Goal: Task Accomplishment & Management: Manage account settings

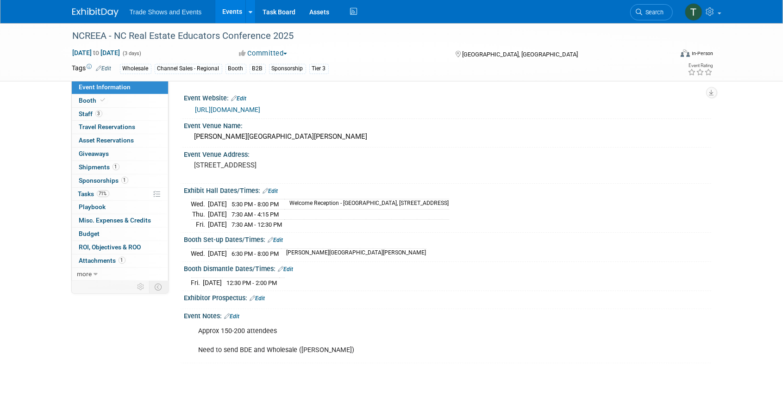
drag, startPoint x: 370, startPoint y: 325, endPoint x: 154, endPoint y: 299, distance: 217.7
click at [370, 325] on div "Approx 150-200 attendees Need to send BDE and Wholesale ([PERSON_NAME])" at bounding box center [400, 340] width 417 height 37
click at [99, 111] on span "3" at bounding box center [98, 113] width 7 height 7
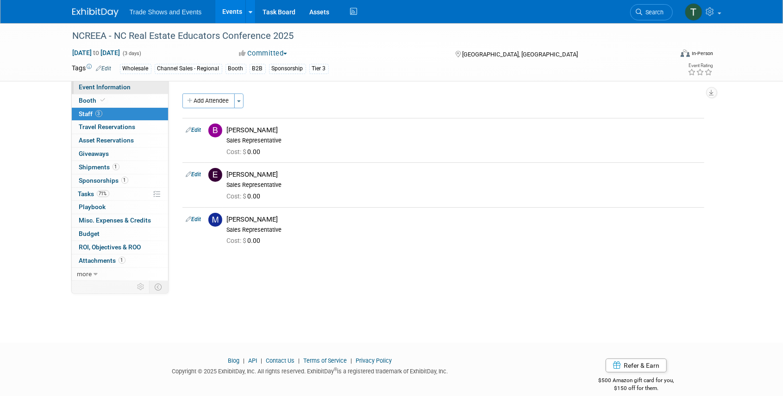
click at [103, 86] on span "Event Information" at bounding box center [105, 86] width 52 height 7
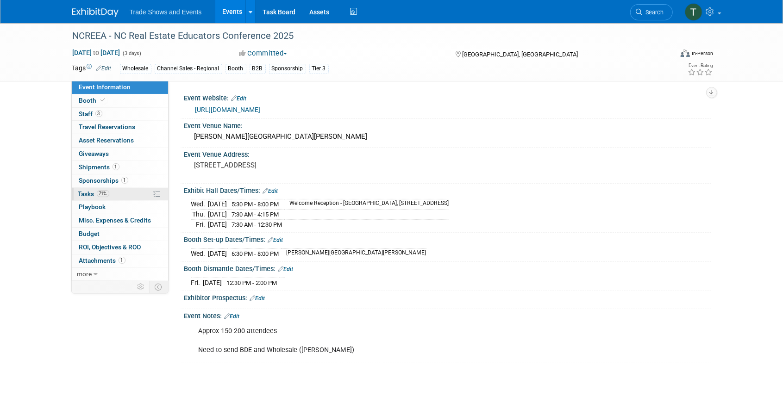
drag, startPoint x: 85, startPoint y: 191, endPoint x: 104, endPoint y: 193, distance: 19.6
click at [85, 191] on span "Tasks 71%" at bounding box center [93, 193] width 31 height 7
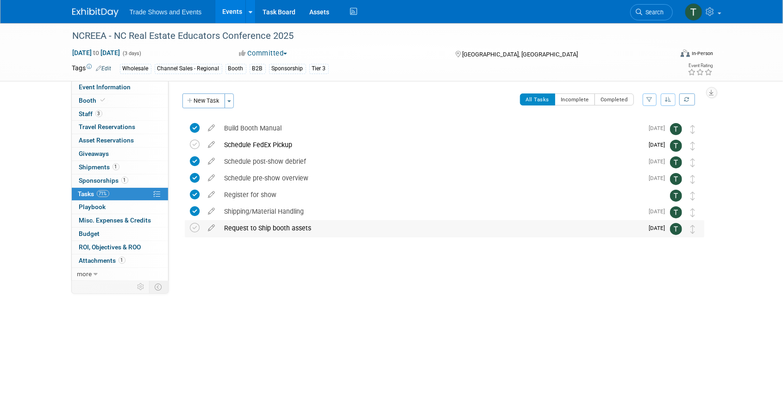
click at [256, 226] on div "Request to Ship booth assets" at bounding box center [431, 228] width 423 height 16
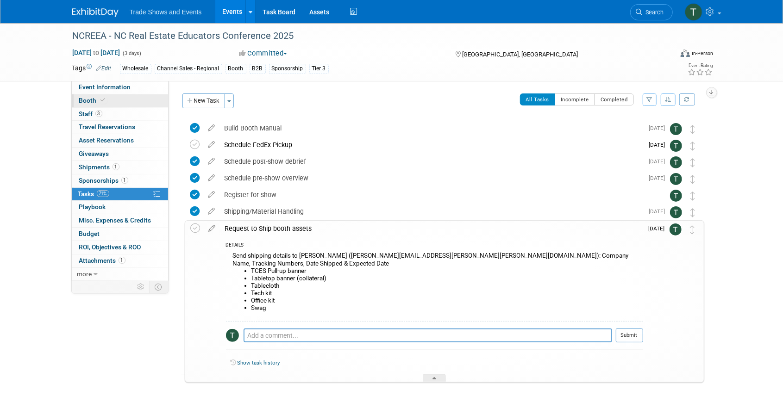
click at [131, 103] on link "Booth" at bounding box center [120, 100] width 96 height 13
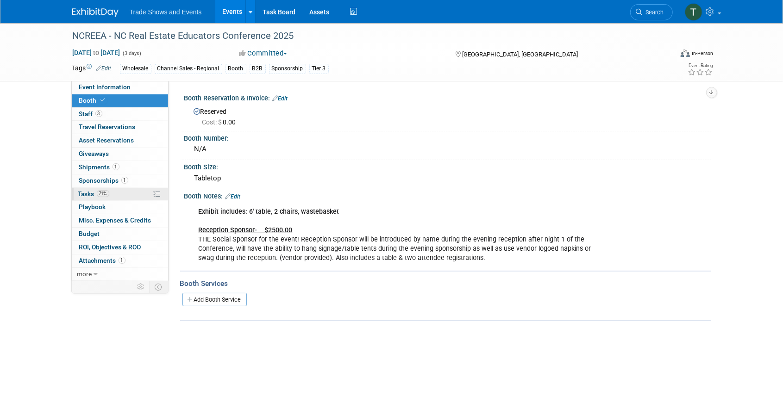
click at [89, 192] on span "Tasks 71%" at bounding box center [93, 193] width 31 height 7
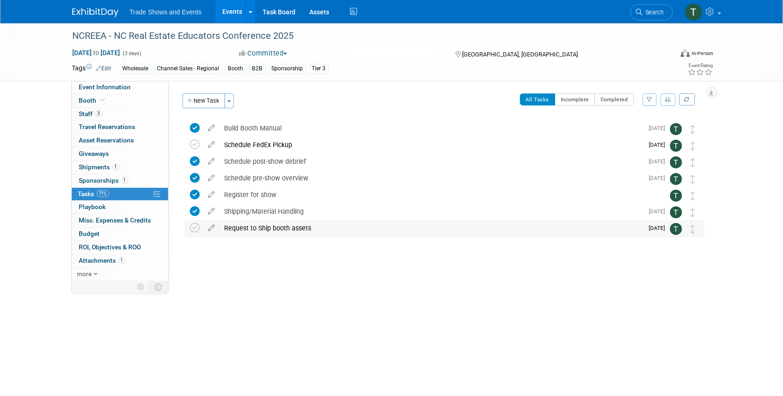
click at [259, 231] on div "Request to Ship booth assets" at bounding box center [431, 228] width 423 height 16
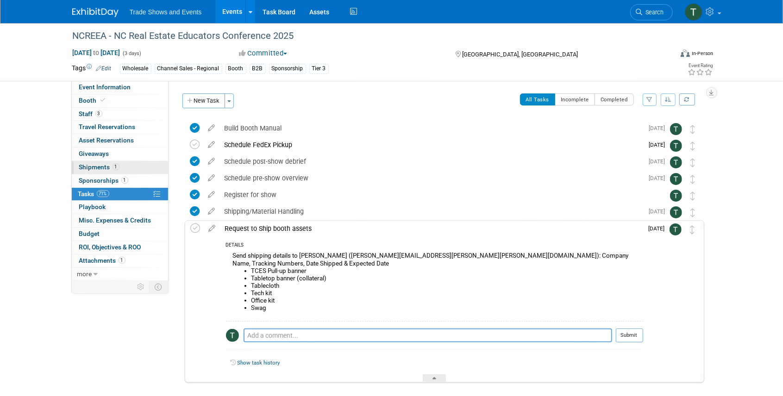
click at [98, 165] on span "Shipments 1" at bounding box center [99, 166] width 40 height 7
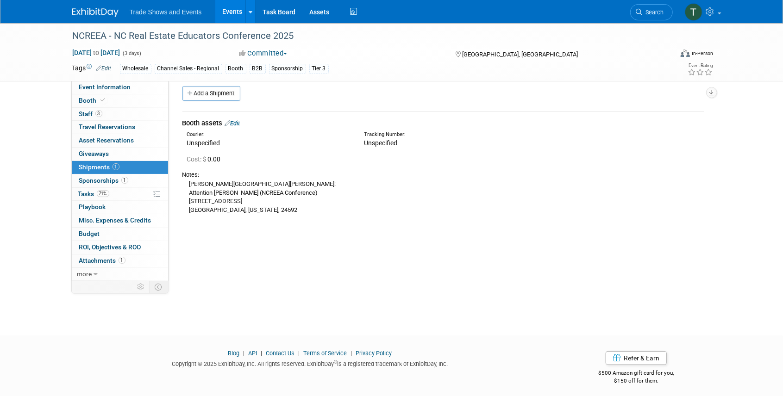
scroll to position [12, 0]
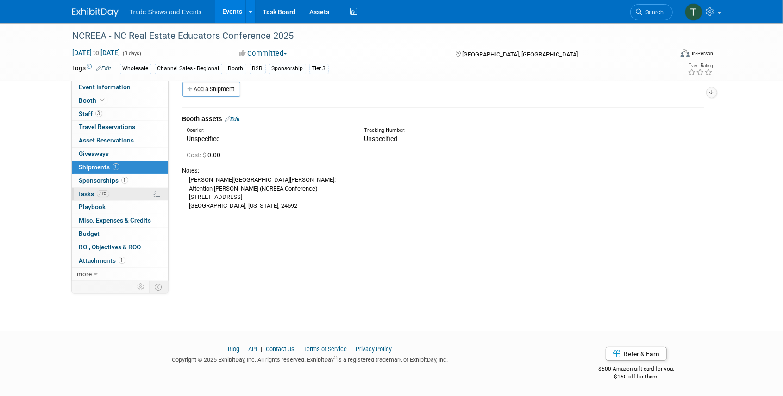
click at [83, 192] on span "Tasks 71%" at bounding box center [93, 193] width 31 height 7
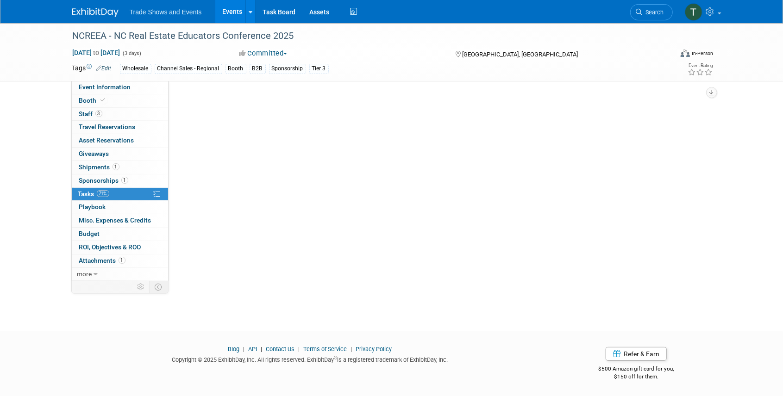
scroll to position [0, 0]
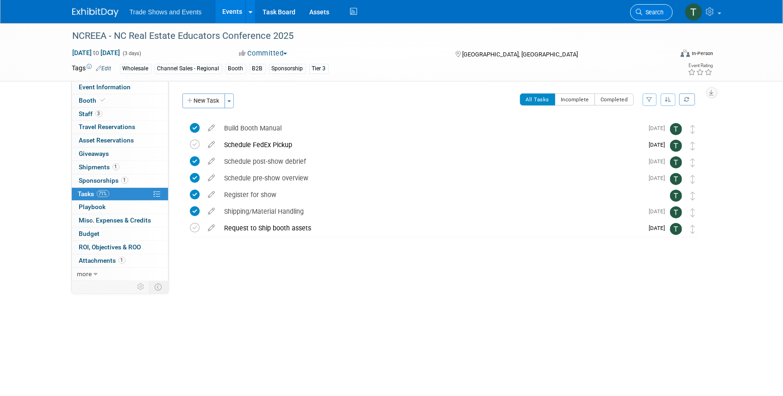
click at [654, 10] on span "Search" at bounding box center [652, 12] width 21 height 7
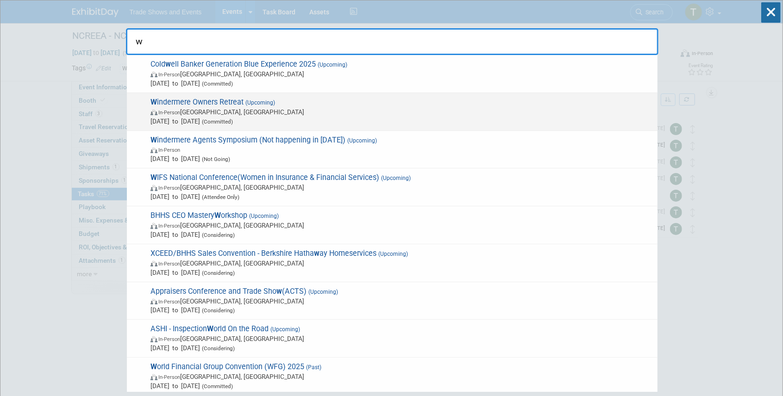
type input "w"
click at [324, 107] on span "In-Person [GEOGRAPHIC_DATA], [GEOGRAPHIC_DATA]" at bounding box center [401, 111] width 502 height 9
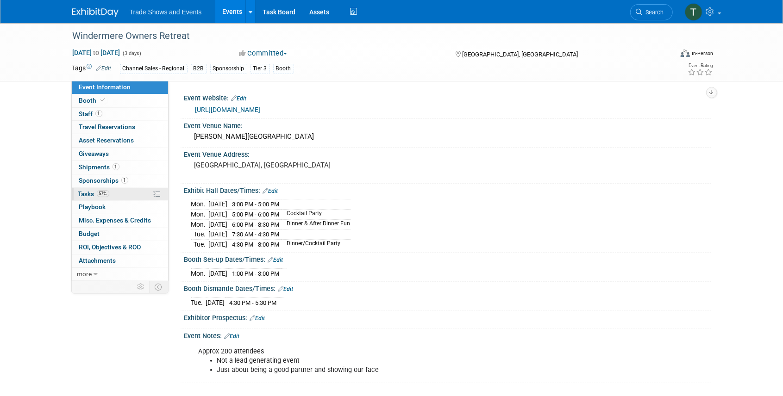
click at [88, 193] on span "Tasks 57%" at bounding box center [93, 193] width 31 height 7
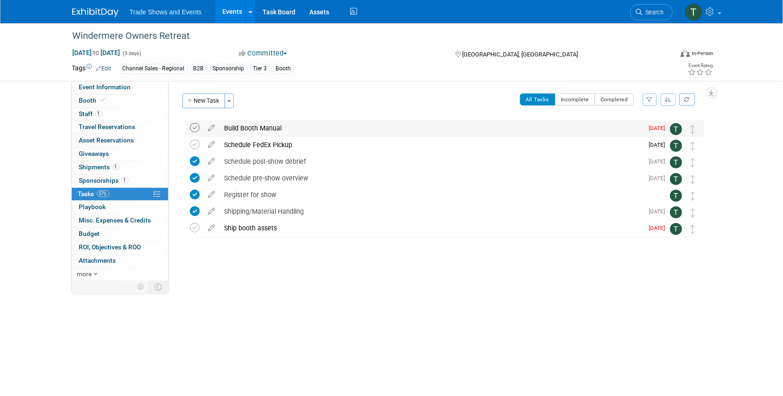
click at [195, 126] on icon at bounding box center [195, 128] width 10 height 10
click at [212, 229] on icon at bounding box center [212, 226] width 16 height 12
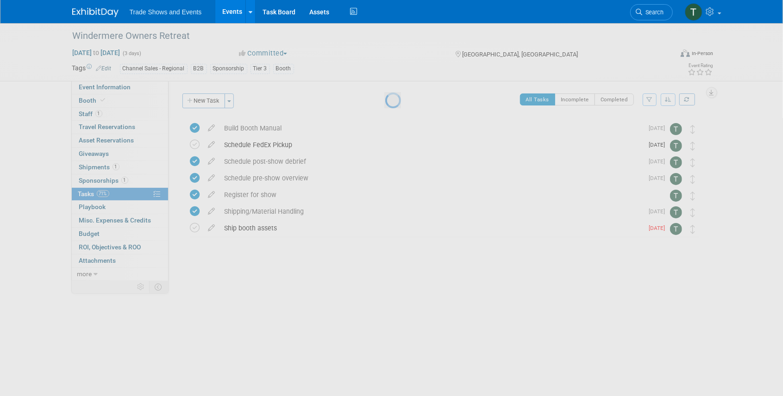
select select "8"
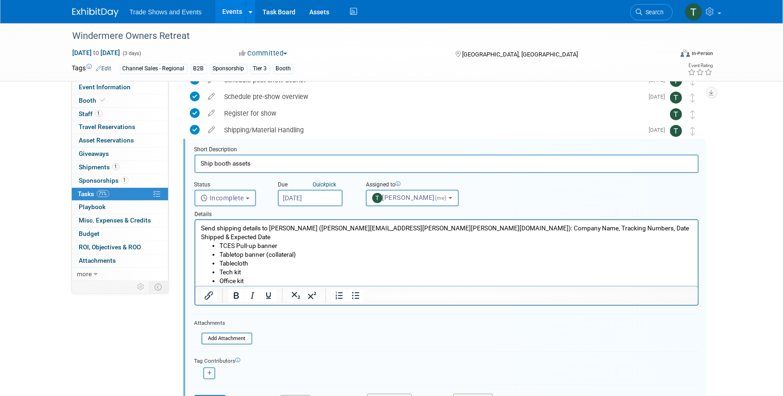
scroll to position [84, 0]
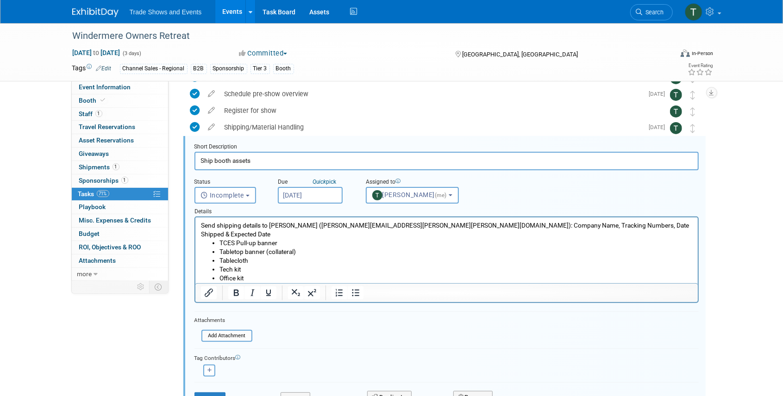
click at [305, 193] on input "Sep 16, 2025" at bounding box center [310, 195] width 65 height 17
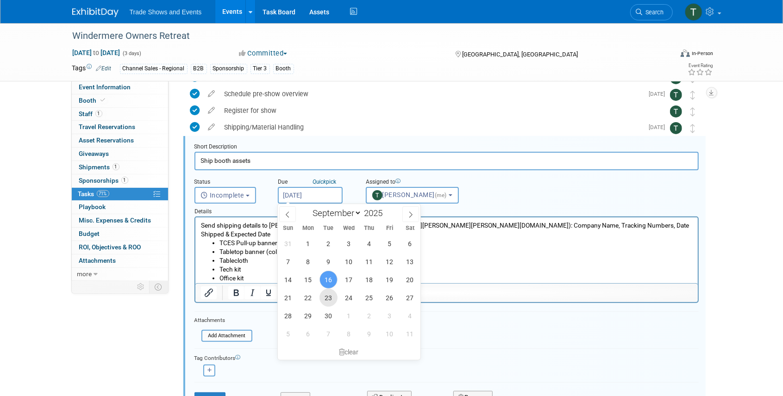
click at [326, 296] on span "23" at bounding box center [328, 298] width 18 height 18
type input "Sep 23, 2025"
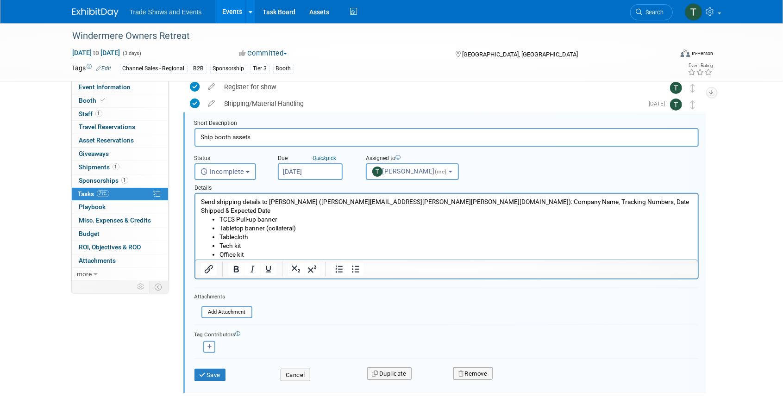
scroll to position [146, 0]
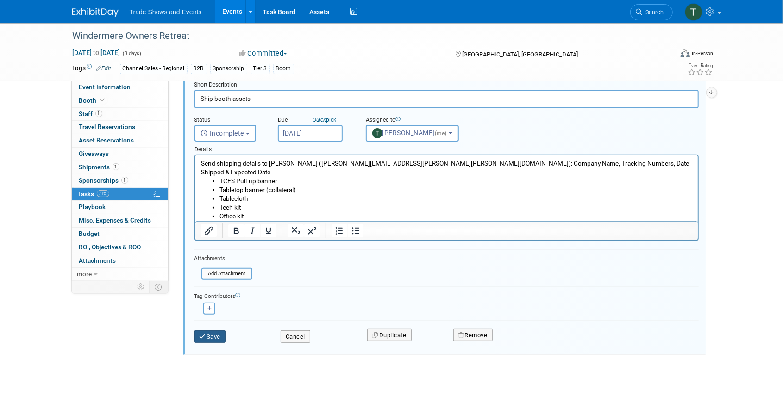
click at [218, 334] on button "Save" at bounding box center [209, 336] width 31 height 13
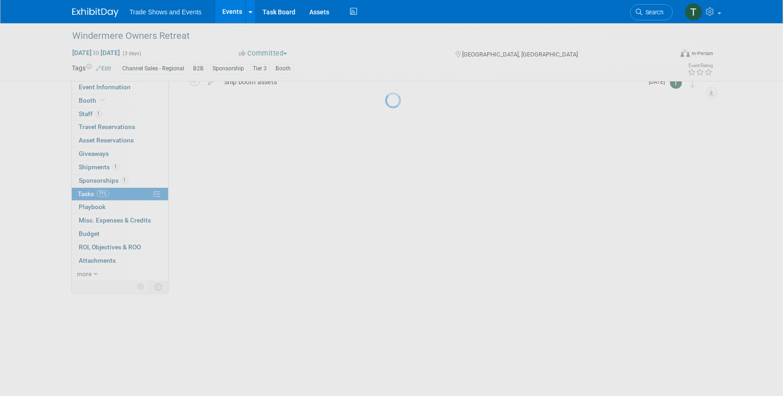
scroll to position [0, 0]
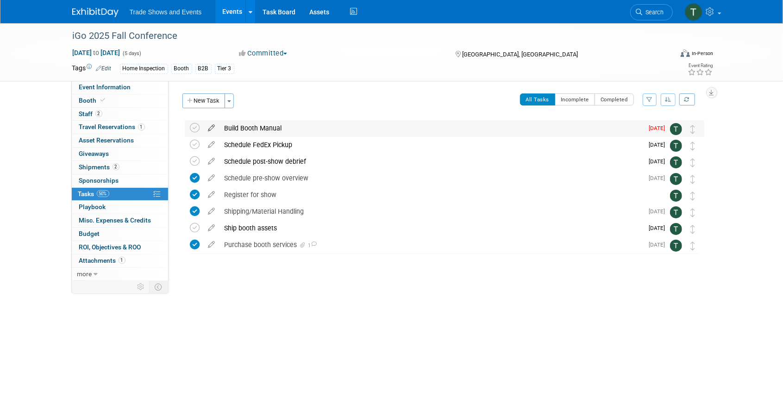
click at [213, 125] on icon at bounding box center [212, 126] width 16 height 12
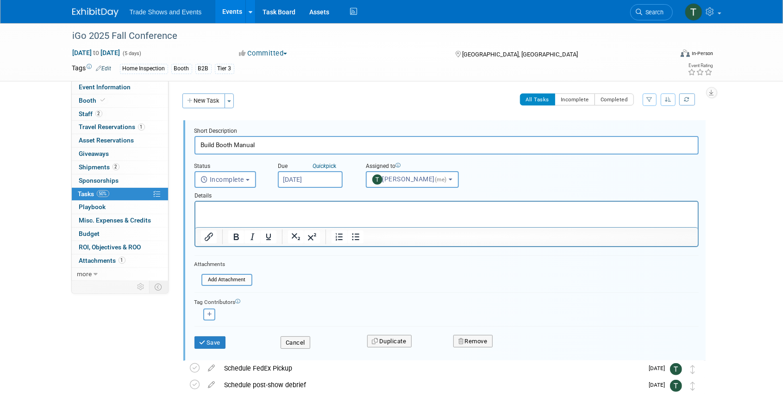
click at [299, 179] on input "Sep 16, 2025" at bounding box center [310, 179] width 65 height 17
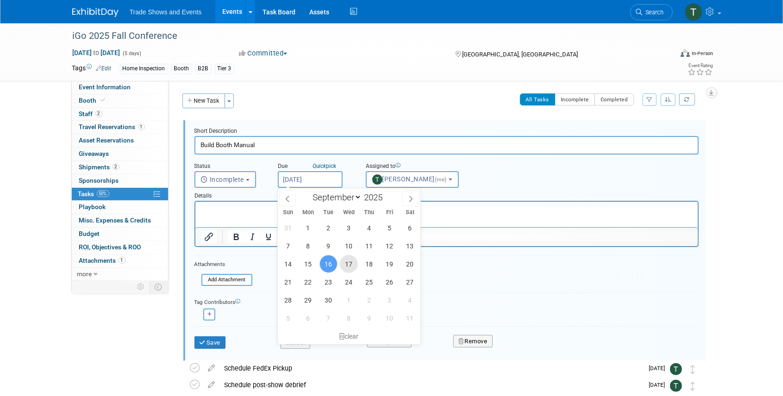
click at [354, 266] on span "17" at bounding box center [349, 264] width 18 height 18
type input "Sep 17, 2025"
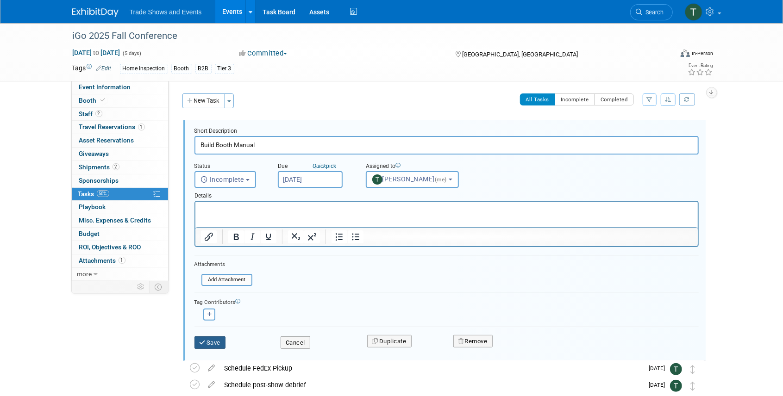
click at [218, 343] on button "Save" at bounding box center [209, 342] width 31 height 13
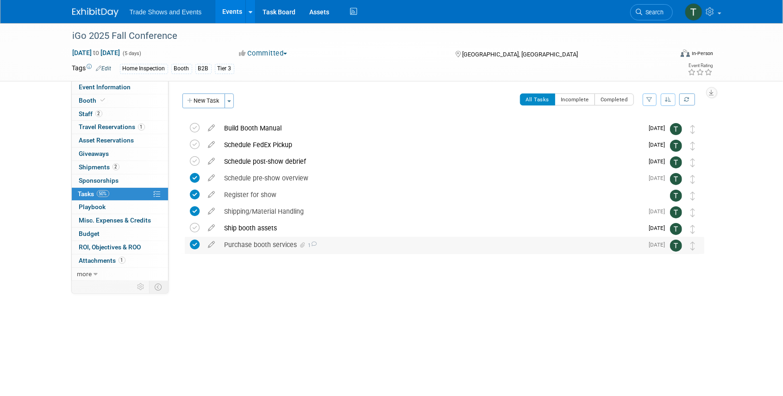
click at [269, 243] on div "Purchase booth services 1" at bounding box center [431, 245] width 423 height 16
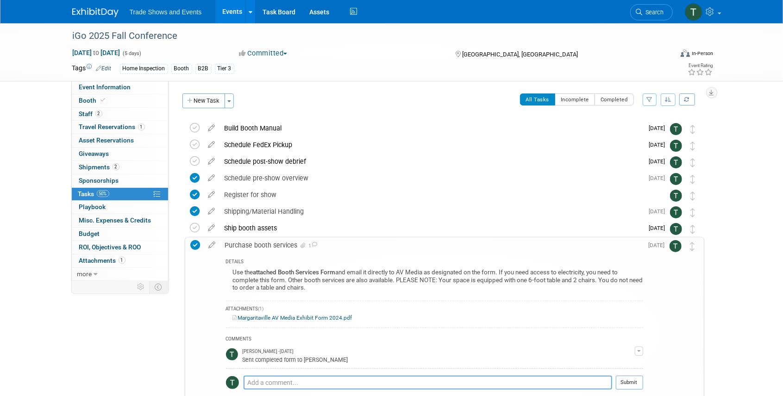
click at [270, 243] on div "Purchase booth services 1" at bounding box center [431, 245] width 423 height 16
